Goal: Task Accomplishment & Management: Manage account settings

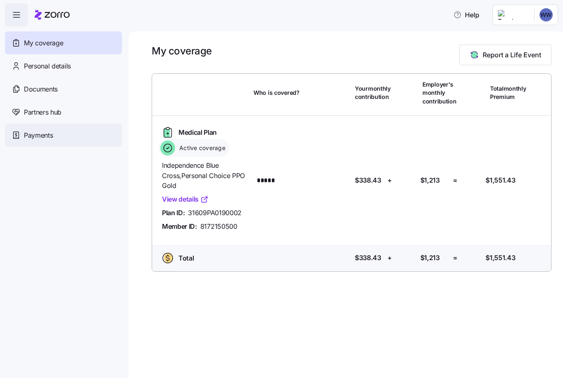
click at [41, 138] on span "Payments" at bounding box center [38, 135] width 29 height 10
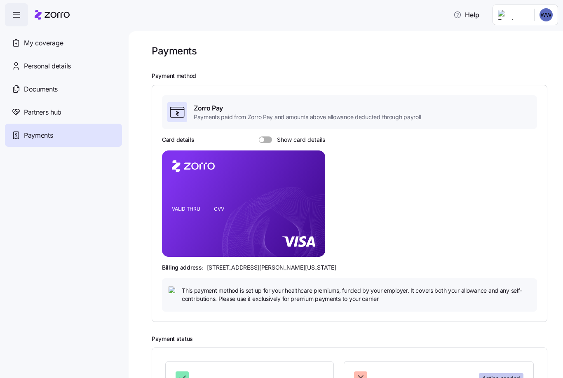
click at [264, 140] on span at bounding box center [268, 139] width 8 height 7
click at [259, 136] on input "Show card details" at bounding box center [259, 136] width 0 height 0
